Goal: Find contact information: Find contact information

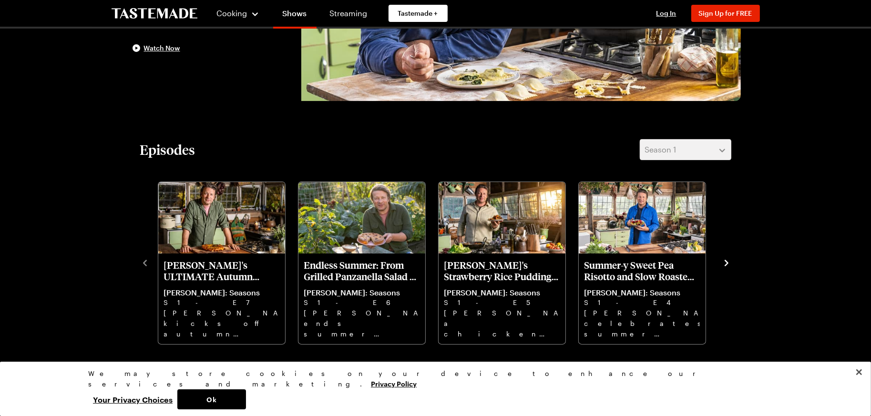
scroll to position [191, 0]
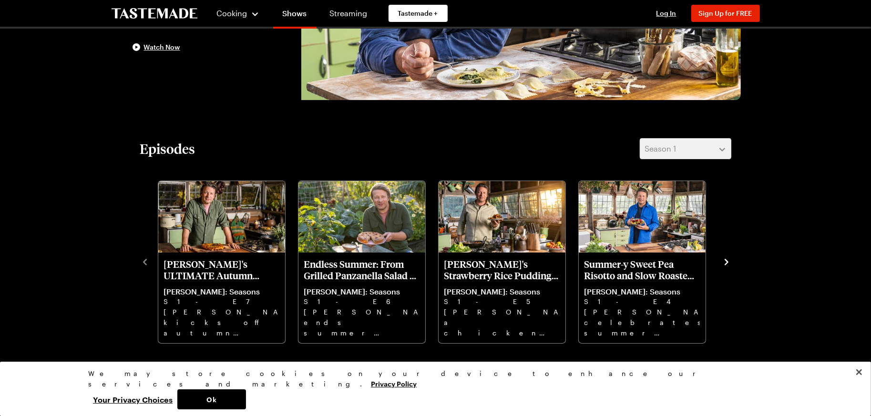
click at [725, 263] on icon "navigate to next item" at bounding box center [727, 262] width 10 height 10
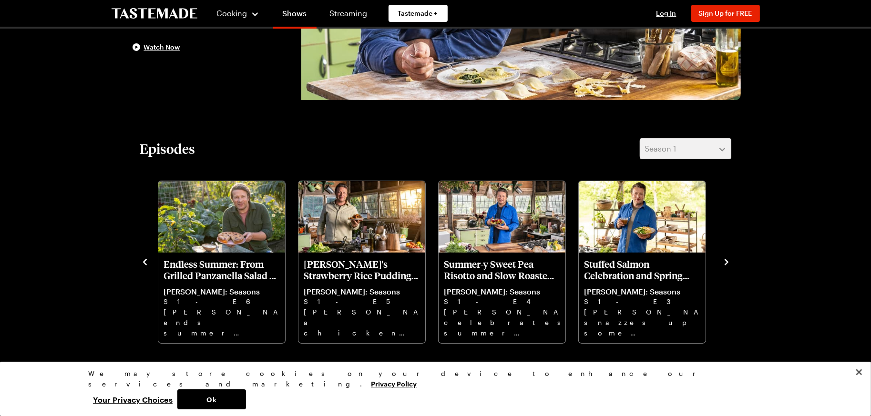
click at [725, 263] on icon "navigate to next item" at bounding box center [727, 262] width 10 height 10
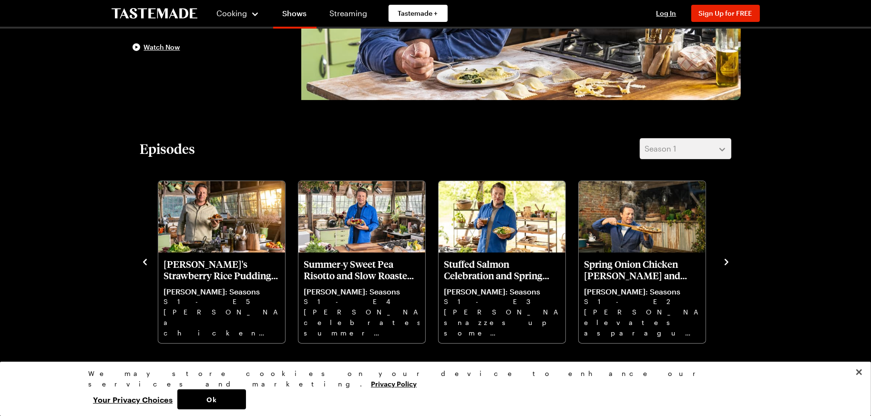
click at [725, 263] on icon "navigate to next item" at bounding box center [727, 262] width 10 height 10
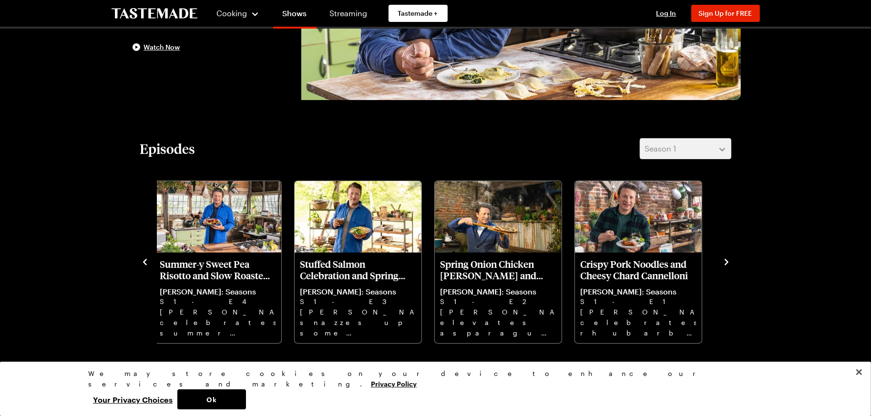
click at [725, 263] on icon "navigate to next item" at bounding box center [727, 262] width 10 height 10
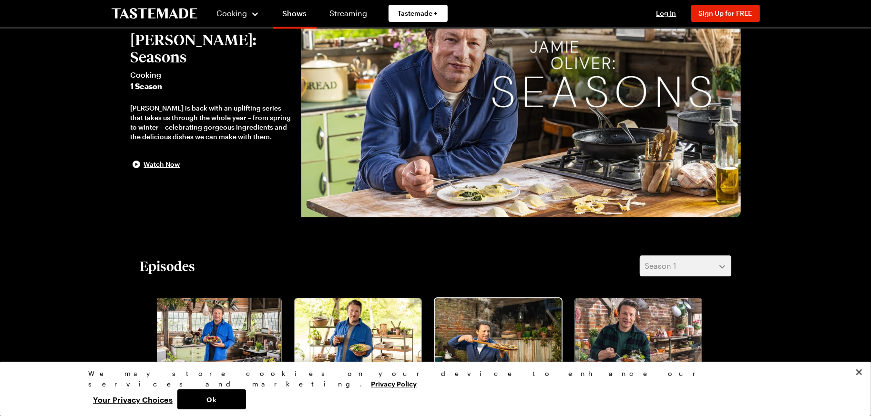
scroll to position [0, 0]
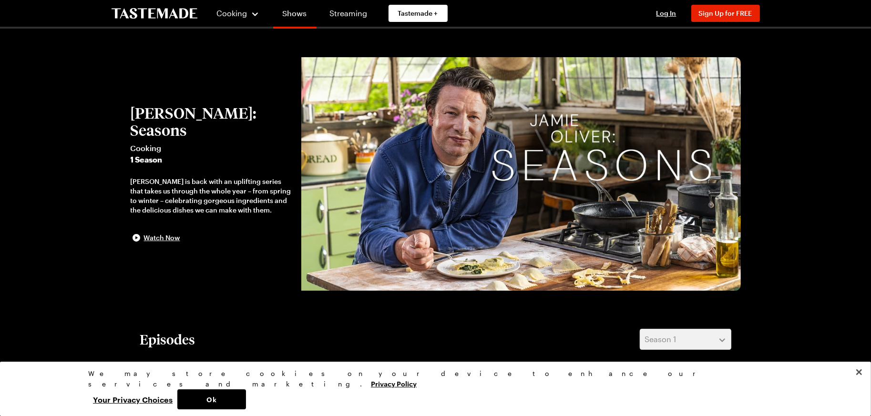
click at [298, 13] on link "Shows" at bounding box center [294, 15] width 43 height 27
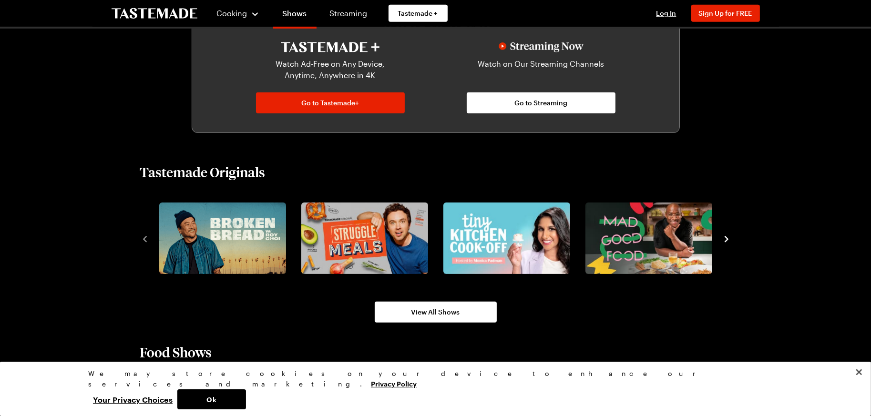
scroll to position [572, 0]
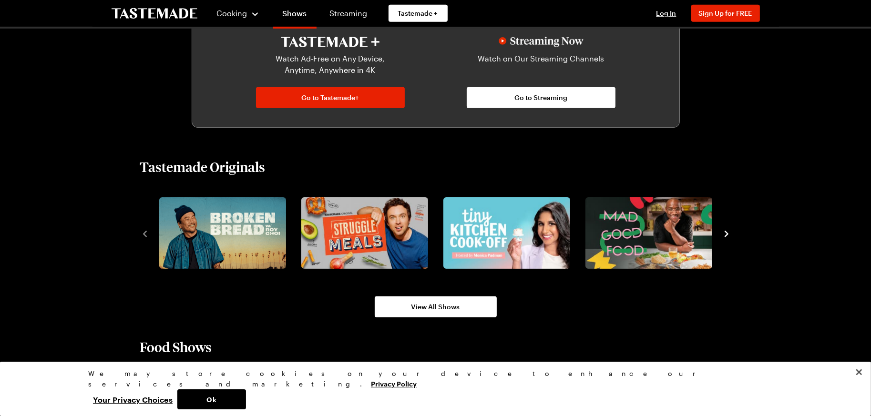
click at [728, 235] on icon "navigate to next item" at bounding box center [727, 234] width 10 height 10
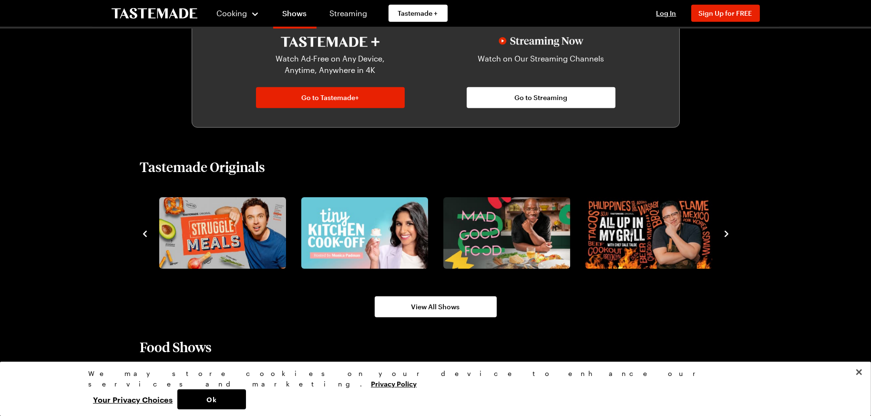
click at [728, 235] on icon "navigate to next item" at bounding box center [727, 234] width 10 height 10
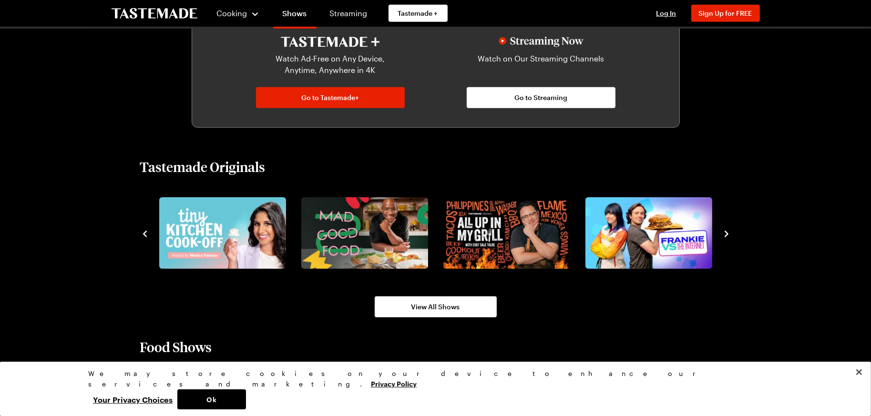
click at [728, 235] on icon "navigate to next item" at bounding box center [727, 234] width 10 height 10
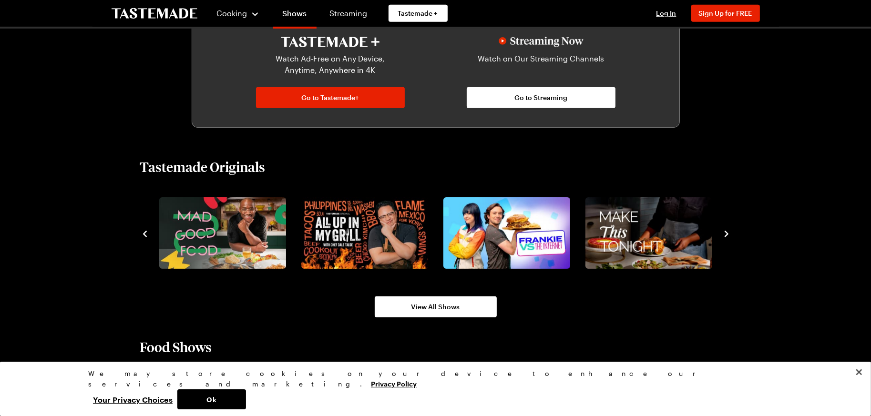
click at [728, 235] on icon "navigate to next item" at bounding box center [727, 234] width 10 height 10
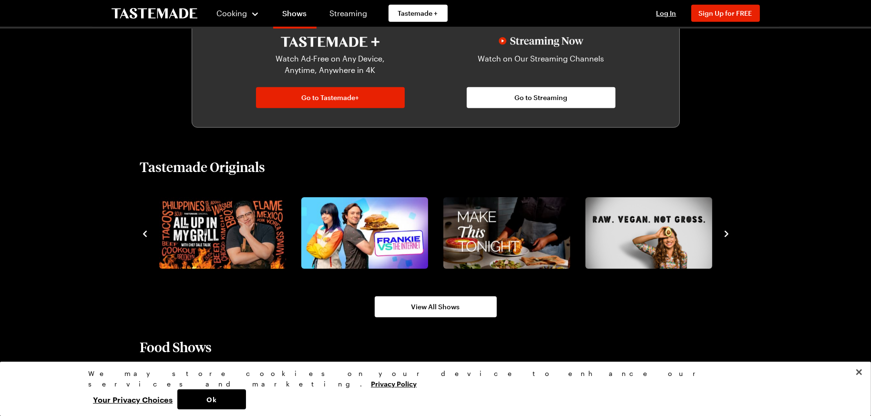
click at [728, 235] on icon "navigate to next item" at bounding box center [727, 234] width 10 height 10
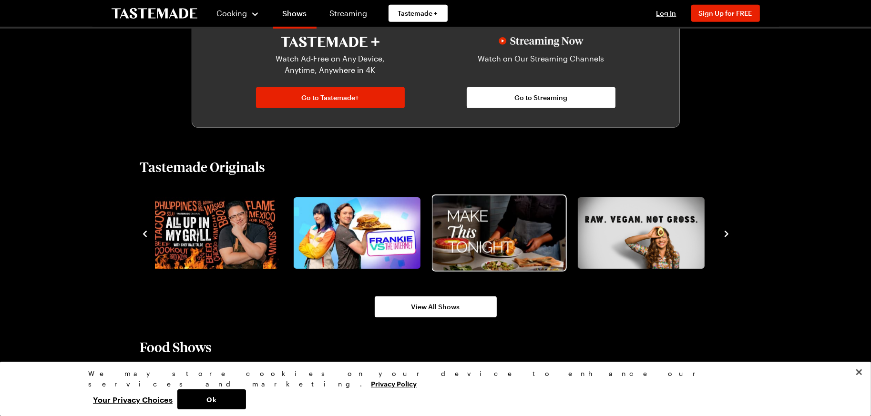
click at [534, 237] on img "7 / 8" at bounding box center [498, 232] width 133 height 75
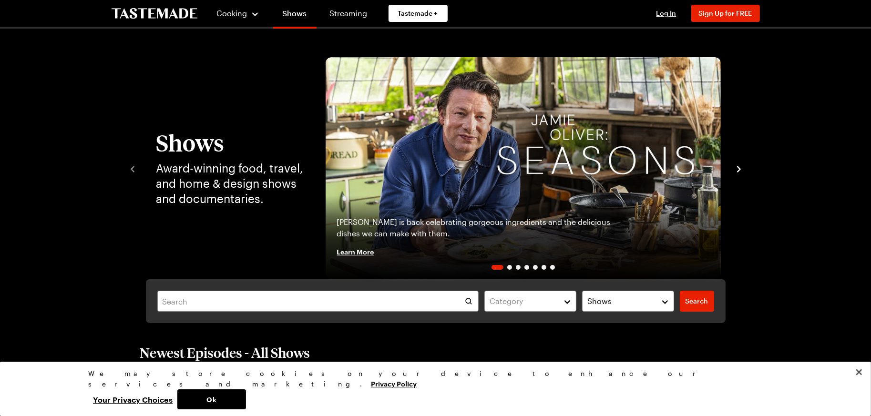
scroll to position [572, 0]
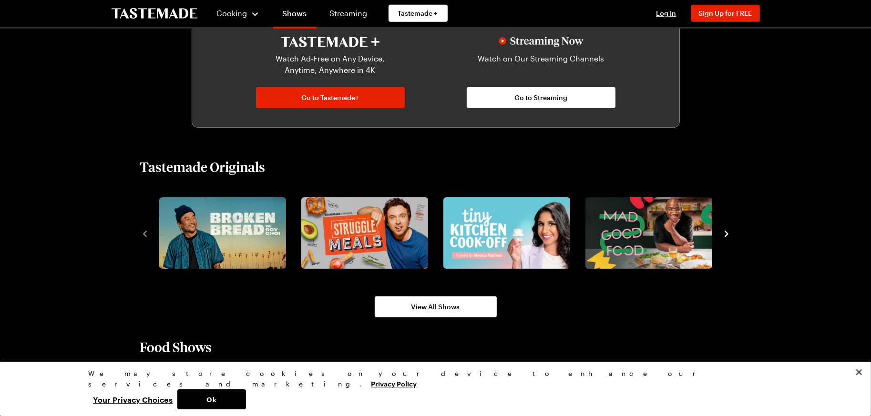
click at [723, 235] on icon "navigate to next item" at bounding box center [727, 234] width 10 height 10
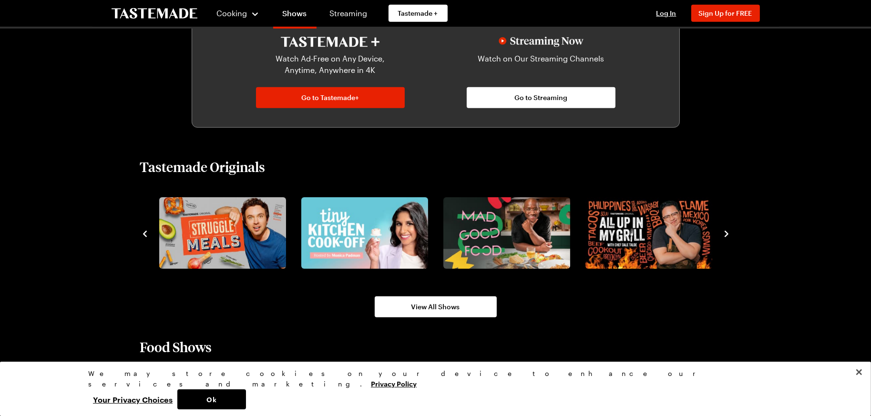
click at [726, 232] on icon "navigate to next item" at bounding box center [727, 234] width 4 height 6
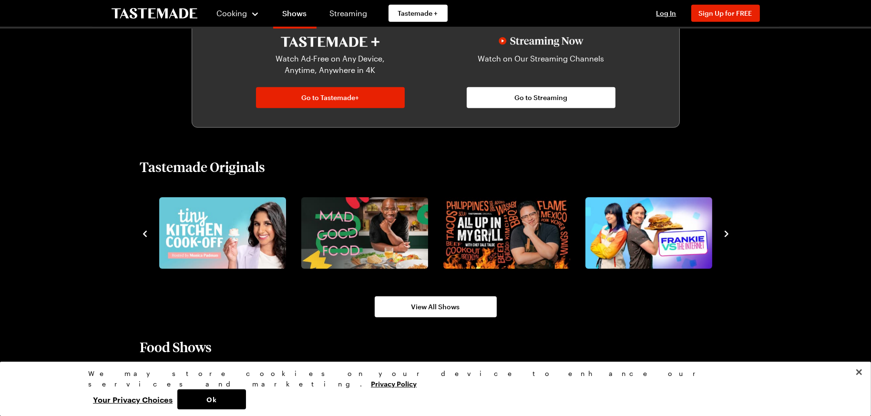
click at [726, 232] on icon "navigate to next item" at bounding box center [727, 234] width 4 height 6
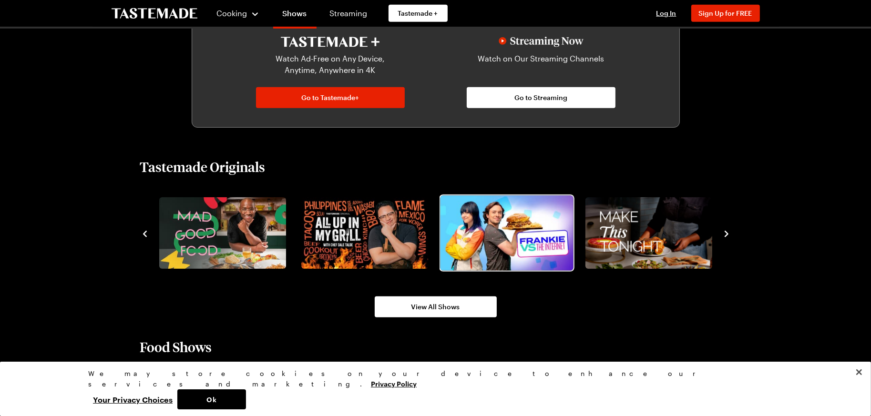
click at [497, 228] on img "6 / 8" at bounding box center [506, 232] width 133 height 75
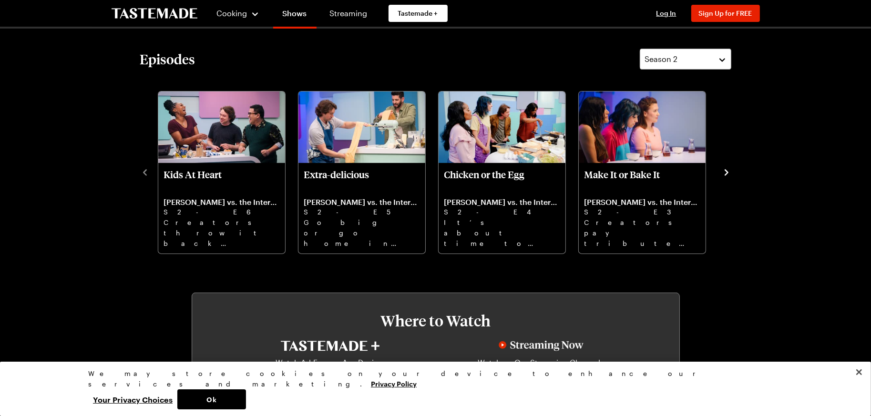
scroll to position [286, 0]
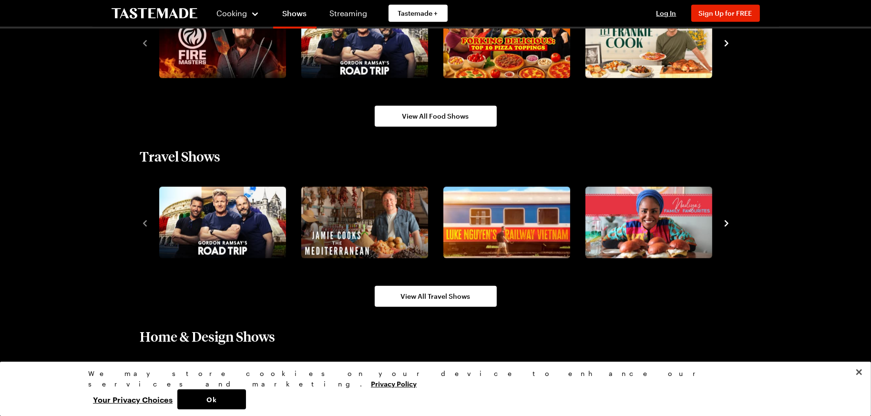
scroll to position [953, 0]
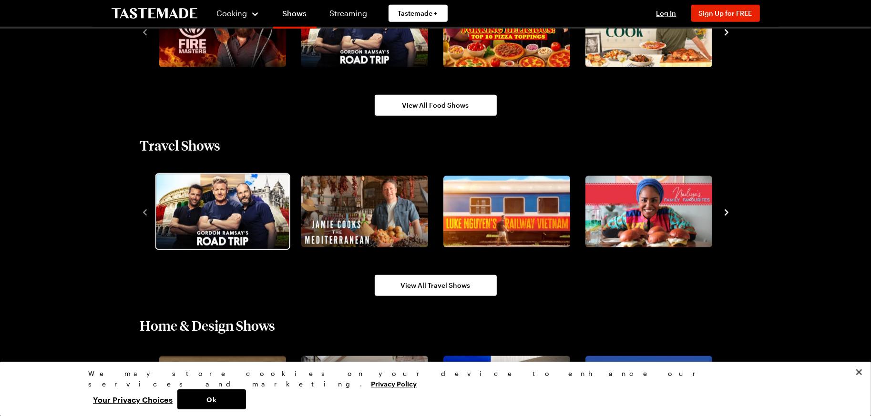
click at [209, 213] on img "1 / 10" at bounding box center [222, 211] width 133 height 75
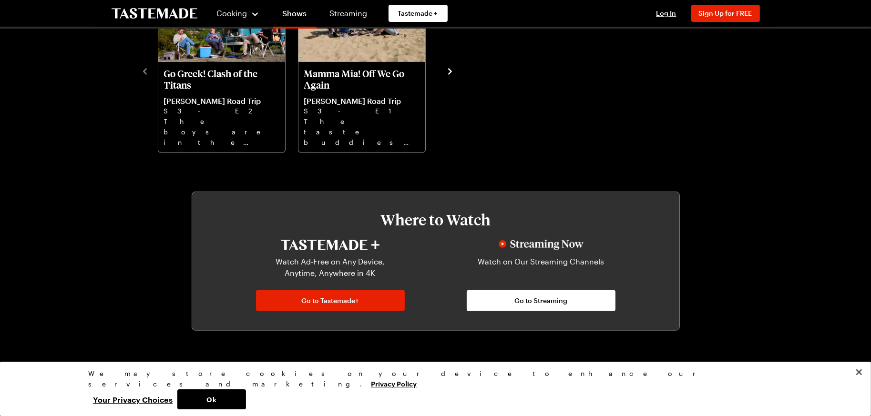
scroll to position [286, 0]
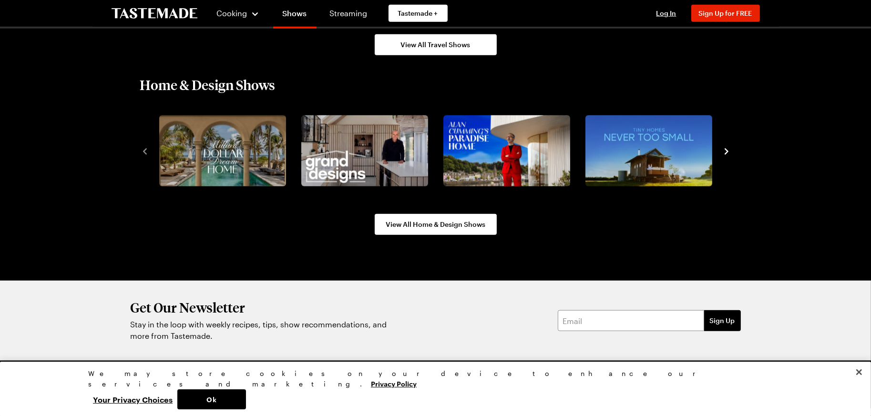
scroll to position [1233, 0]
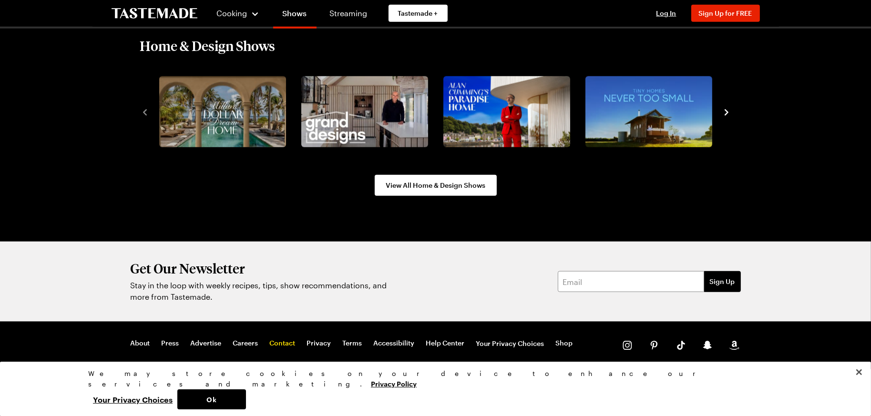
click at [280, 344] on link "Contact" at bounding box center [283, 344] width 26 height 10
